Goal: Check status

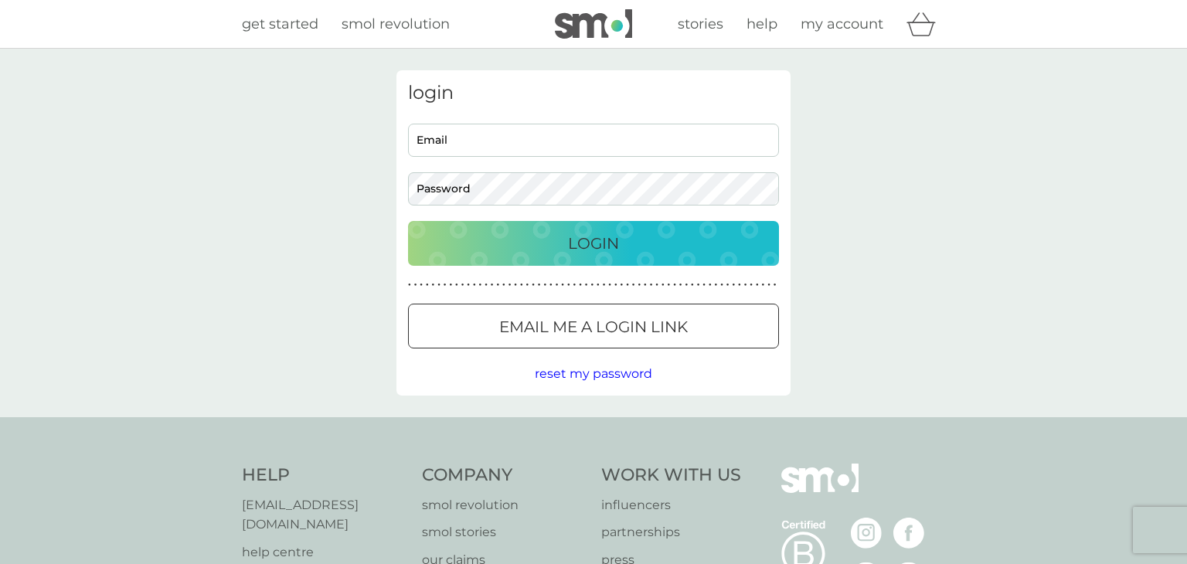
type input "123leighjack@gmail.com"
click at [564, 250] on div "Login" at bounding box center [594, 243] width 340 height 25
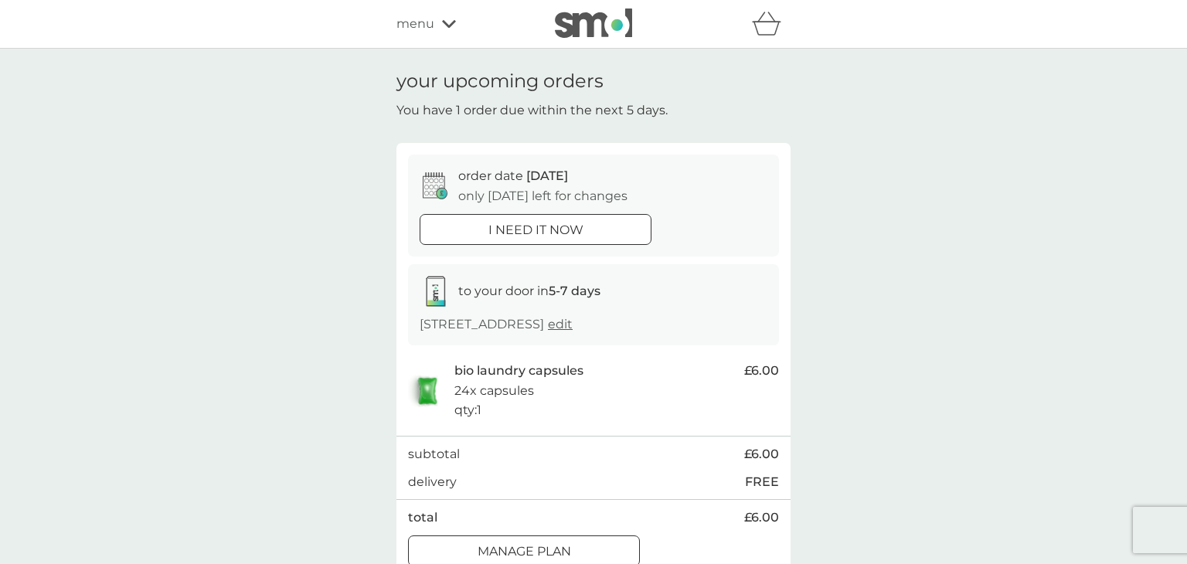
click at [970, 413] on div "your upcoming orders You have 1 order due within the next 5 days. order date [D…" at bounding box center [593, 324] width 1187 height 551
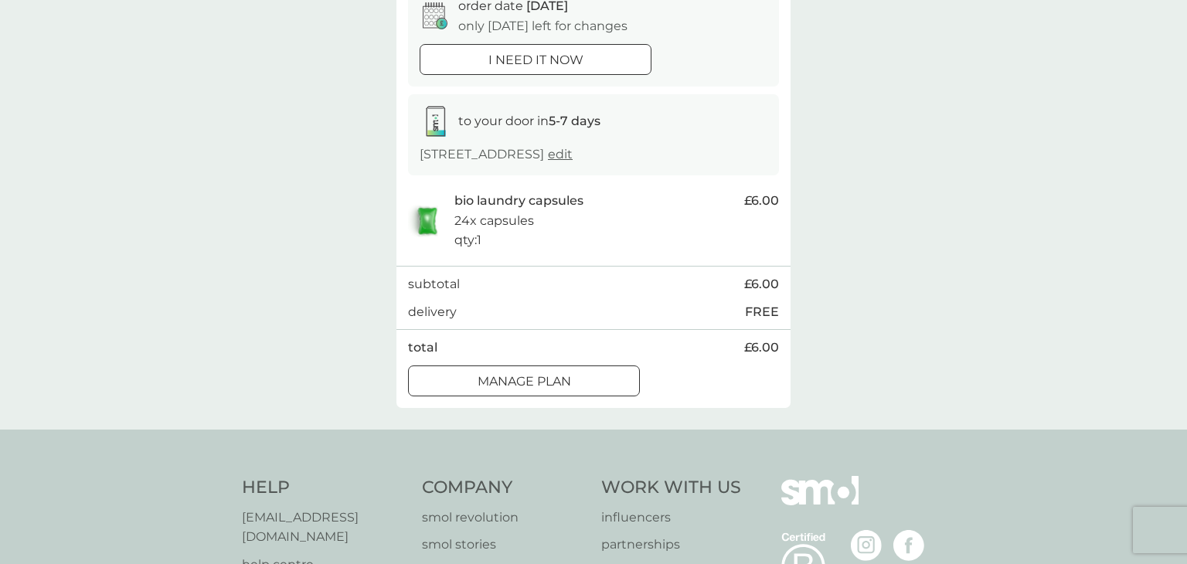
scroll to position [186, 0]
